Goal: Task Accomplishment & Management: Manage account settings

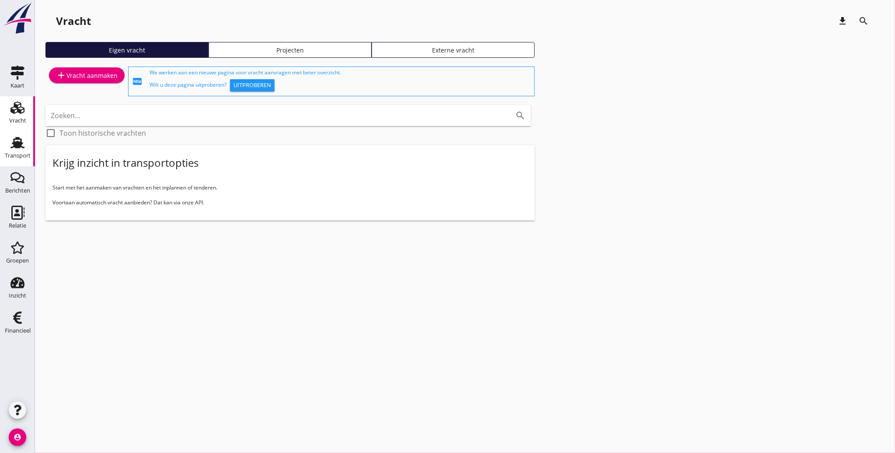
click at [16, 155] on div "Transport" at bounding box center [18, 156] width 26 height 6
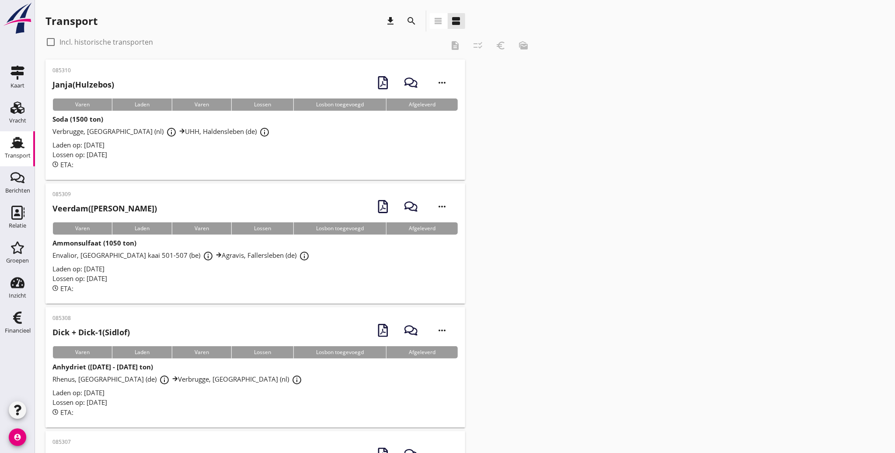
click at [16, 149] on icon "Transport" at bounding box center [17, 143] width 14 height 14
click at [21, 155] on div "Transport" at bounding box center [18, 156] width 26 height 6
click at [13, 150] on div "Transport" at bounding box center [18, 156] width 26 height 12
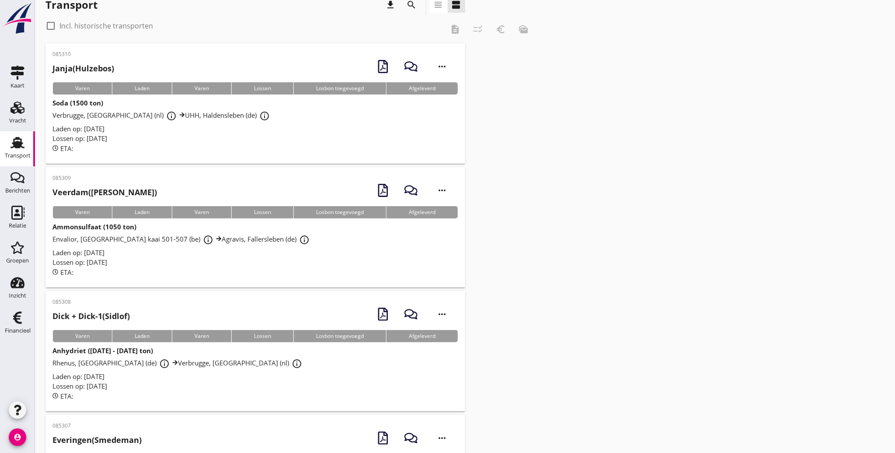
scroll to position [16, 0]
click at [26, 143] on div "Transport" at bounding box center [17, 143] width 21 height 14
click at [23, 145] on icon "Transport" at bounding box center [17, 143] width 14 height 14
click at [16, 147] on use at bounding box center [17, 142] width 14 height 11
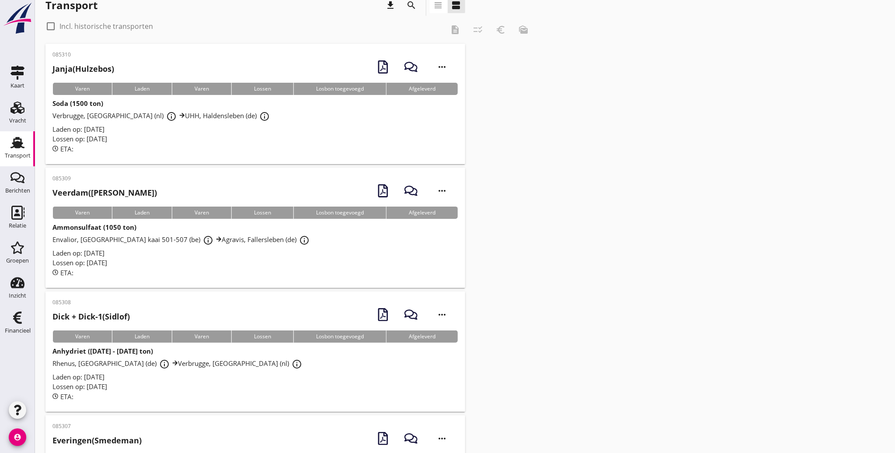
click at [16, 147] on use at bounding box center [17, 142] width 14 height 11
click at [14, 434] on icon "account_circle" at bounding box center [17, 436] width 17 height 17
click at [64, 433] on div "Uitloggen" at bounding box center [65, 433] width 37 height 10
